Goal: Information Seeking & Learning: Learn about a topic

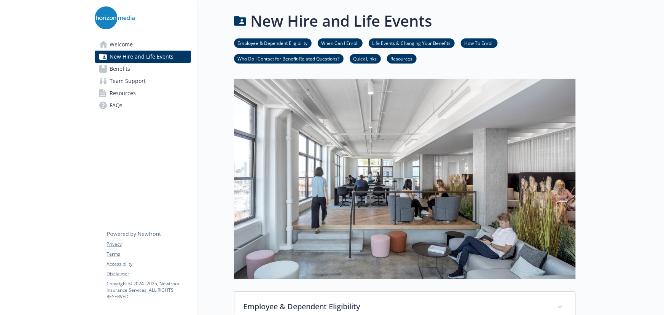
click at [131, 69] on link "Benefits" at bounding box center [143, 69] width 96 height 12
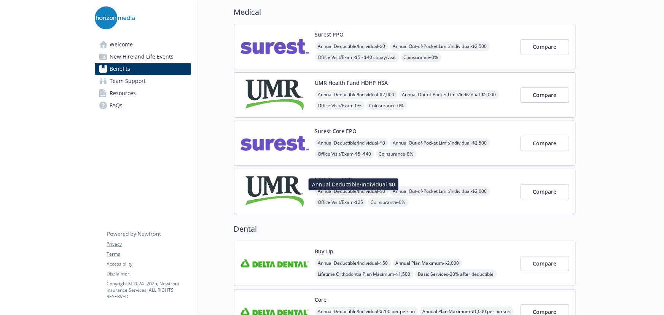
scroll to position [34, 0]
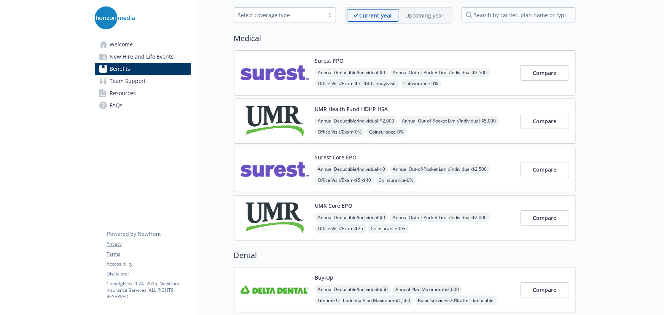
click at [468, 107] on div "UMR Health Fund HDHP HSA Annual Deductible/Individual - $2,000 Annual Out-of-Po…" at bounding box center [414, 121] width 199 height 32
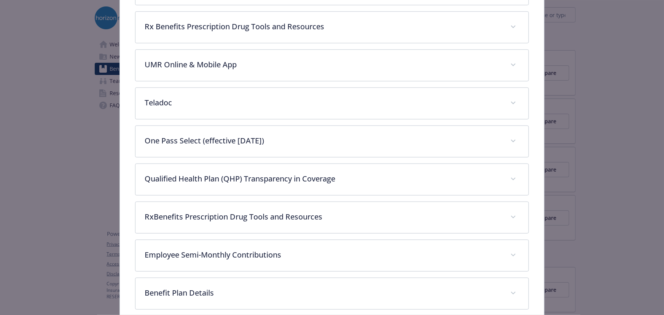
scroll to position [438, 0]
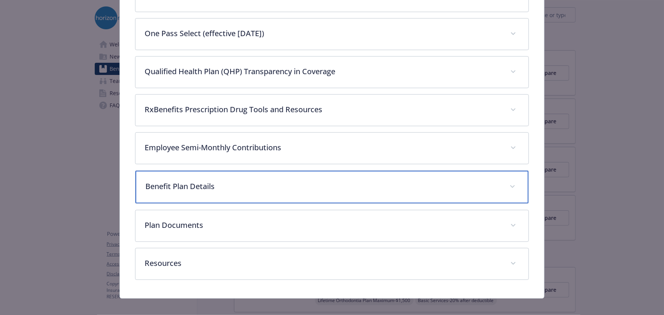
click at [229, 181] on p "Benefit Plan Details" at bounding box center [322, 186] width 355 height 11
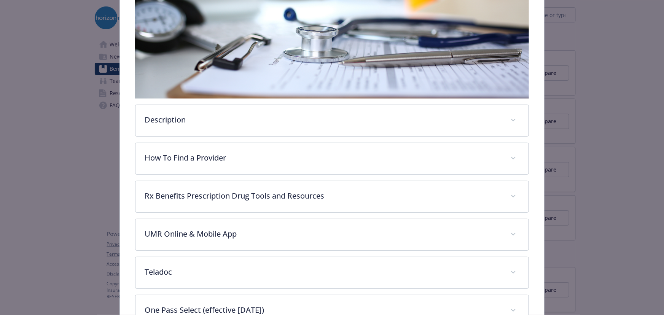
scroll to position [23, 0]
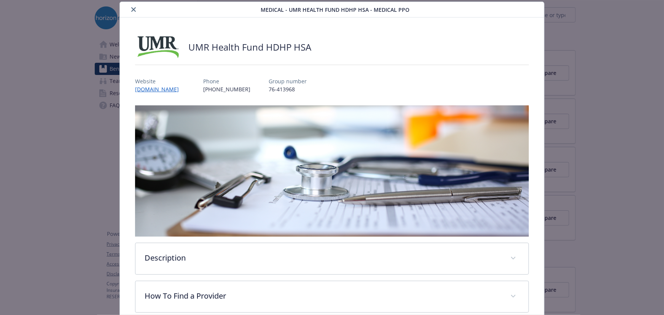
click at [137, 13] on div "details for plan Medical - UMR Health Fund HDHP HSA - Medical PPO" at bounding box center [192, 9] width 138 height 9
click at [133, 11] on button "close" at bounding box center [133, 9] width 9 height 9
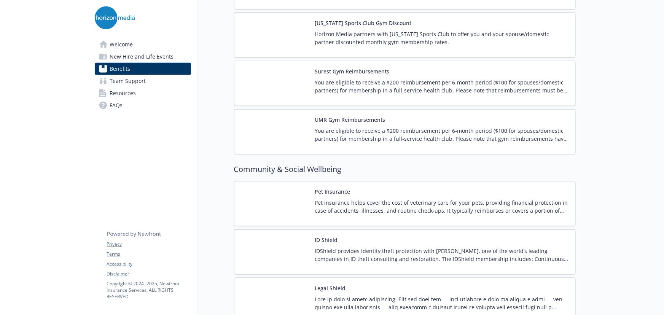
scroll to position [1942, 0]
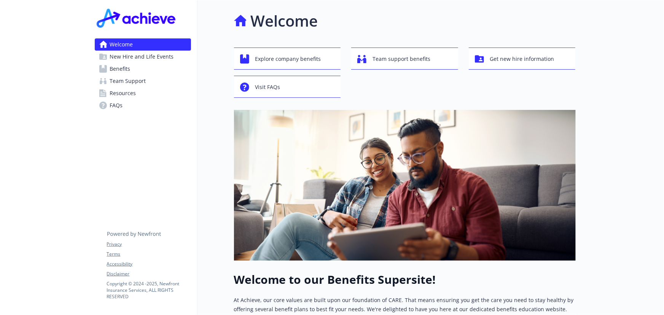
click at [126, 68] on span "Benefits" at bounding box center [120, 69] width 21 height 12
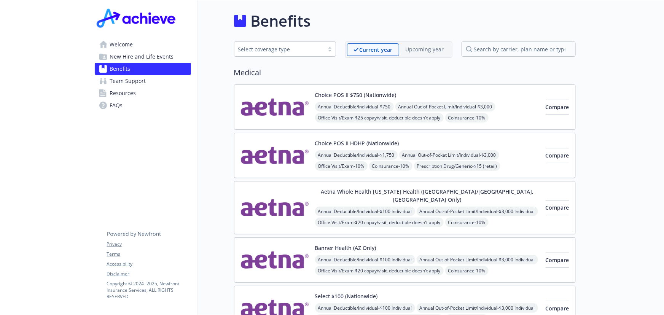
click at [447, 97] on div "Choice POS II $750 (Nationwide) Annual Deductible/Individual - $750 Annual Out-…" at bounding box center [427, 107] width 224 height 32
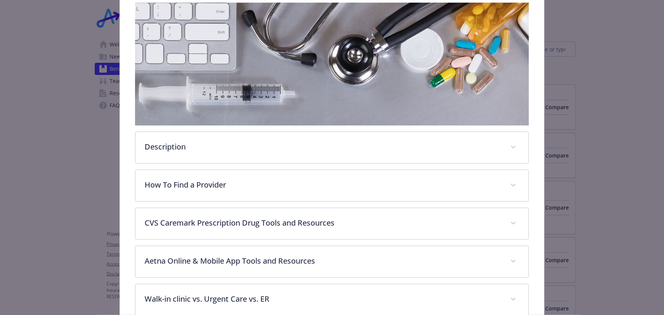
scroll to position [265, 0]
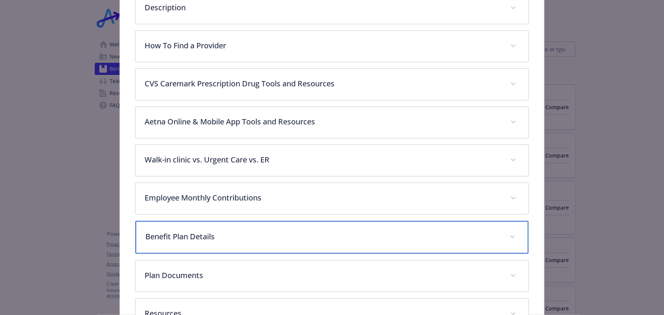
click at [218, 240] on div "Benefit Plan Details" at bounding box center [331, 237] width 393 height 33
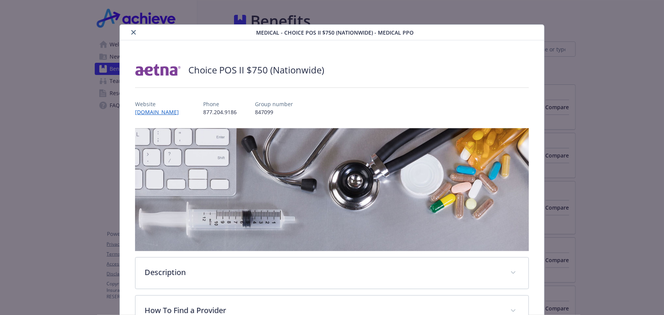
scroll to position [0, 0]
click at [132, 37] on div "Medical - Choice POS II $750 (Nationwide) - Medical PPO" at bounding box center [332, 33] width 424 height 16
